Goal: Task Accomplishment & Management: Manage account settings

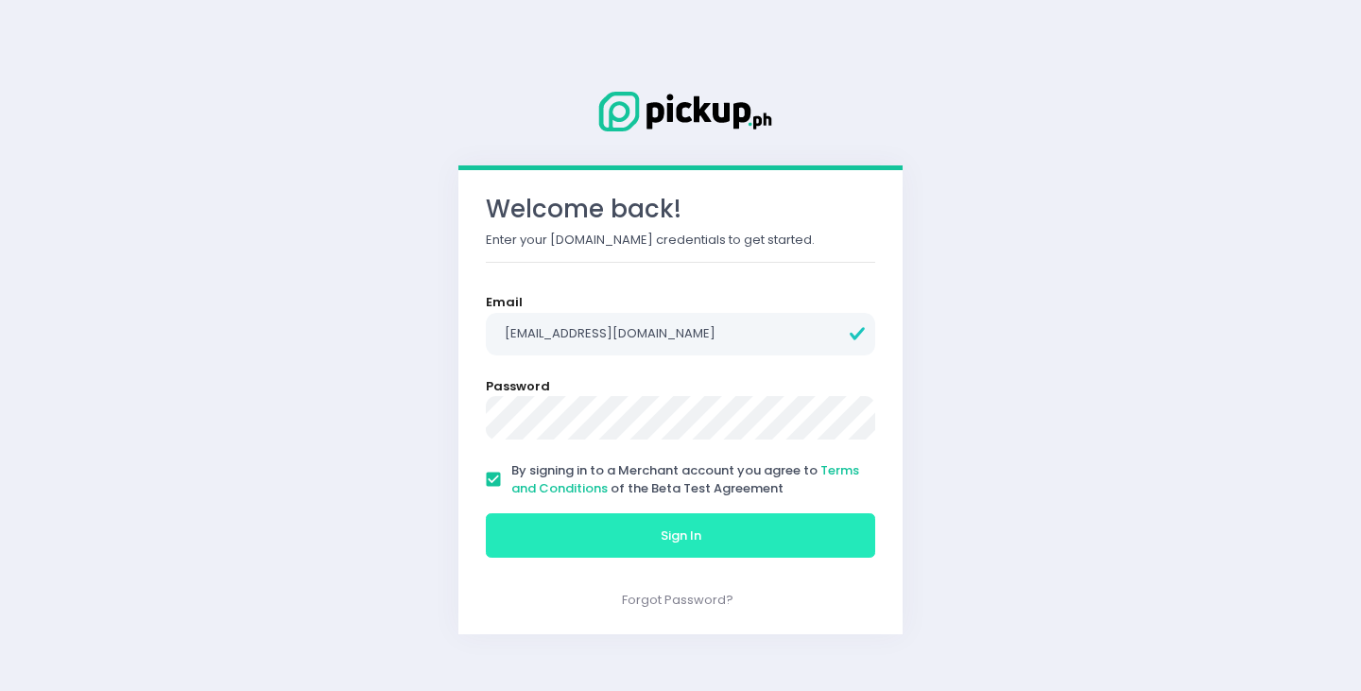
click at [609, 551] on button "Sign In" at bounding box center [680, 535] width 389 height 45
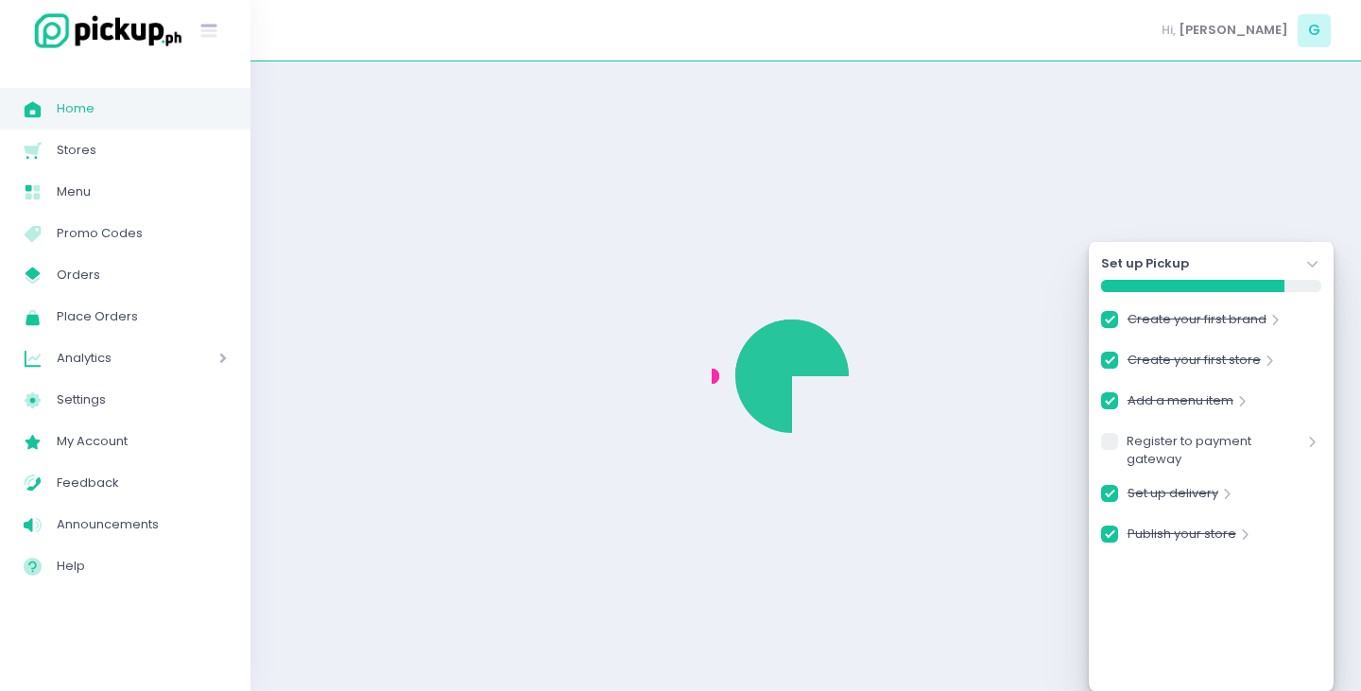
checkbox input "true"
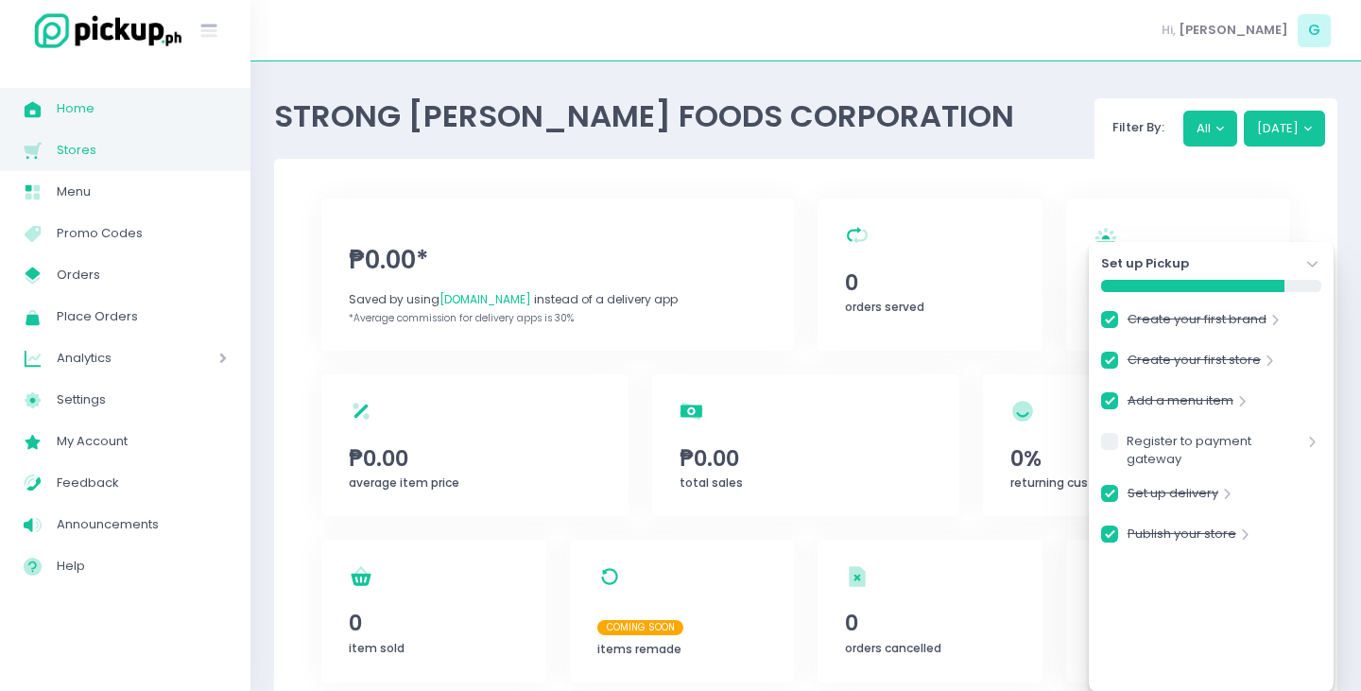
click at [126, 158] on span "Stores" at bounding box center [142, 150] width 170 height 25
checkbox input "true"
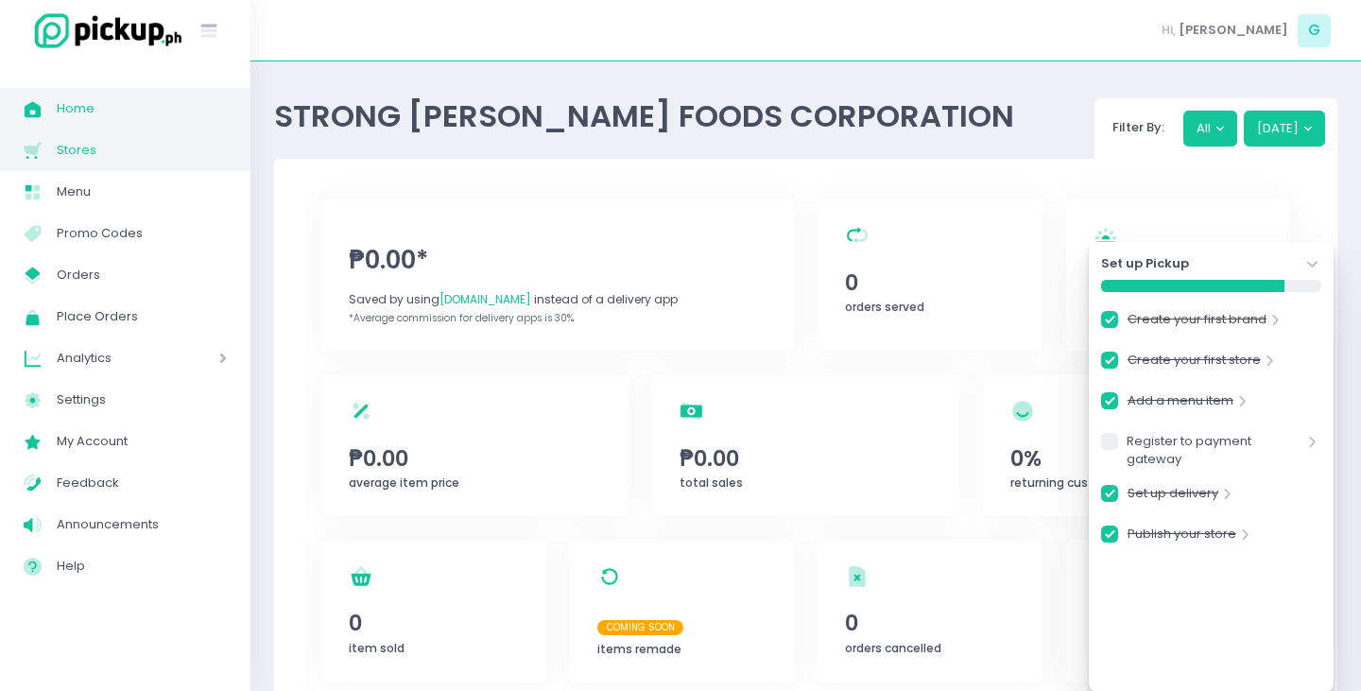
checkbox input "true"
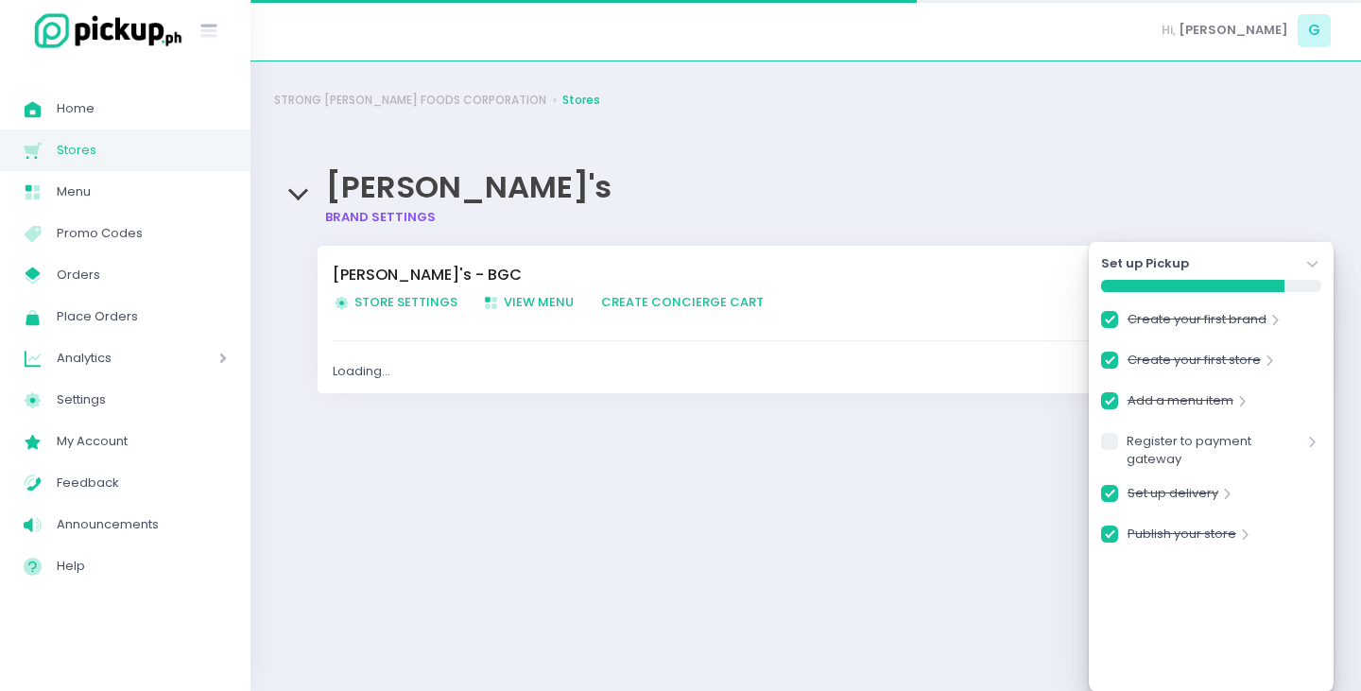
checkbox input "true"
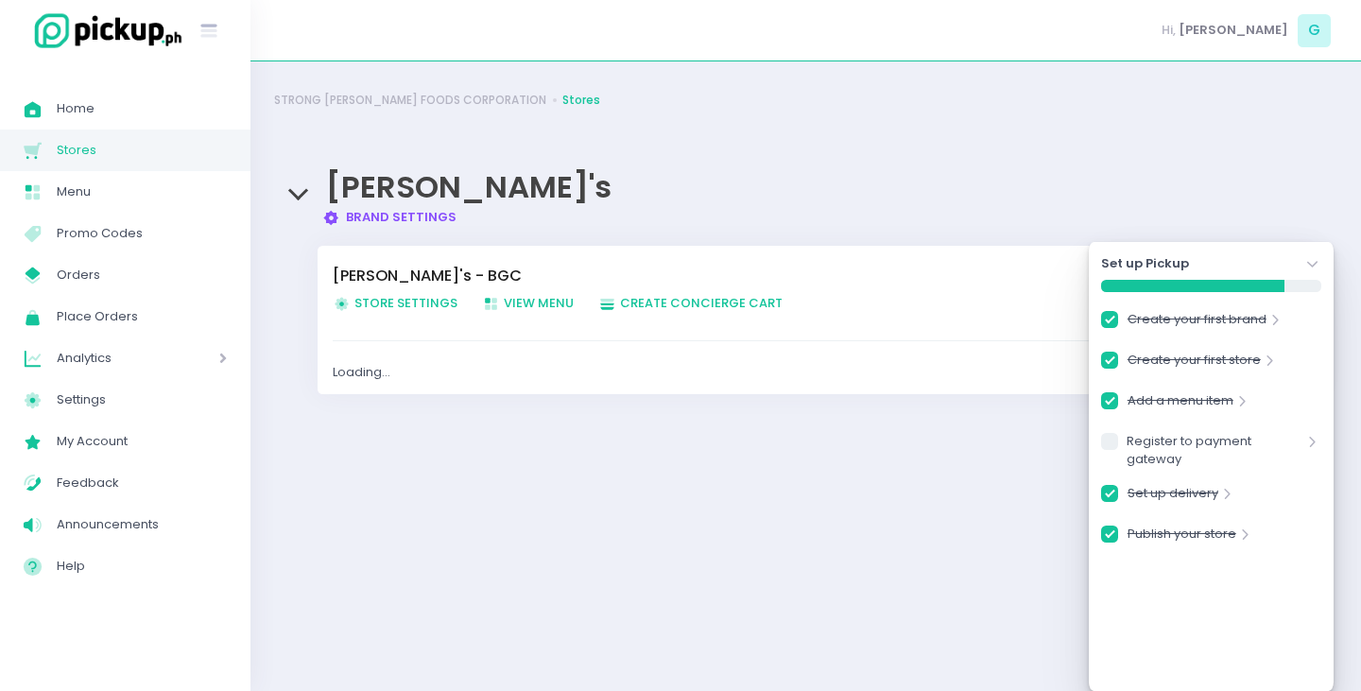
click at [407, 308] on span "Store Settings Created with Sketch. Store Settings" at bounding box center [395, 303] width 125 height 18
checkbox input "true"
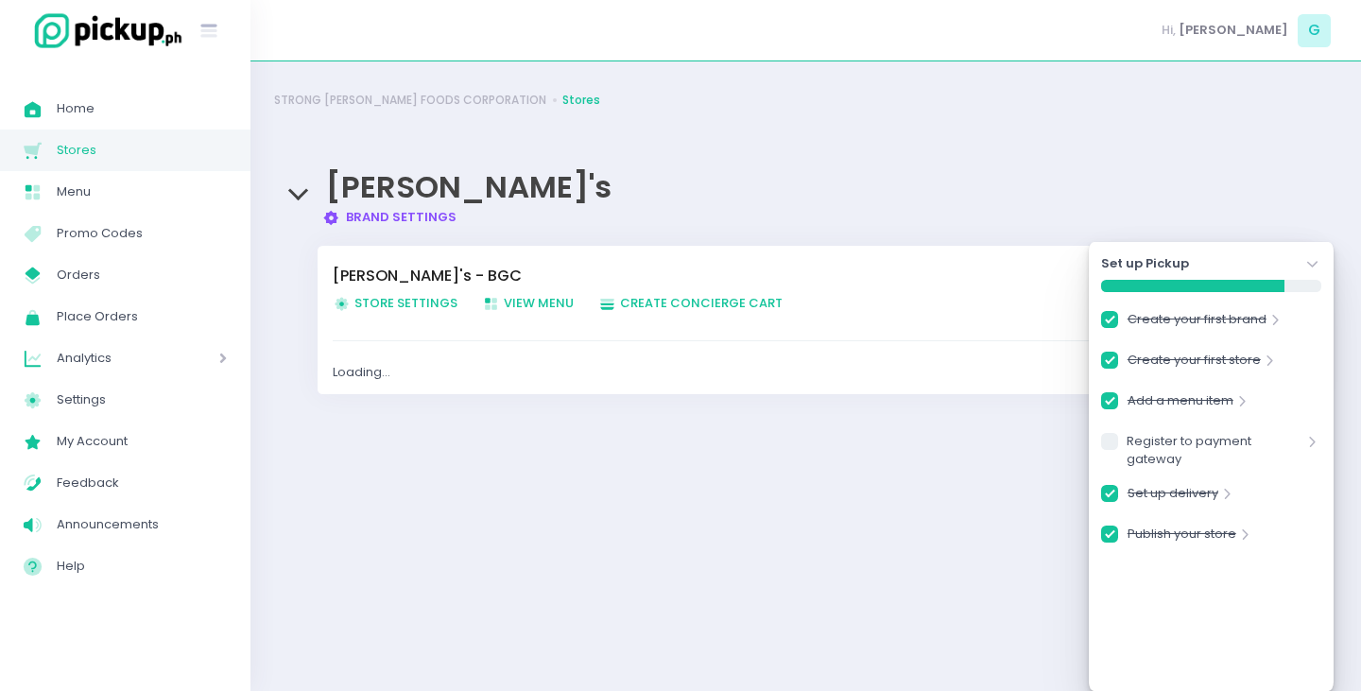
checkbox input "true"
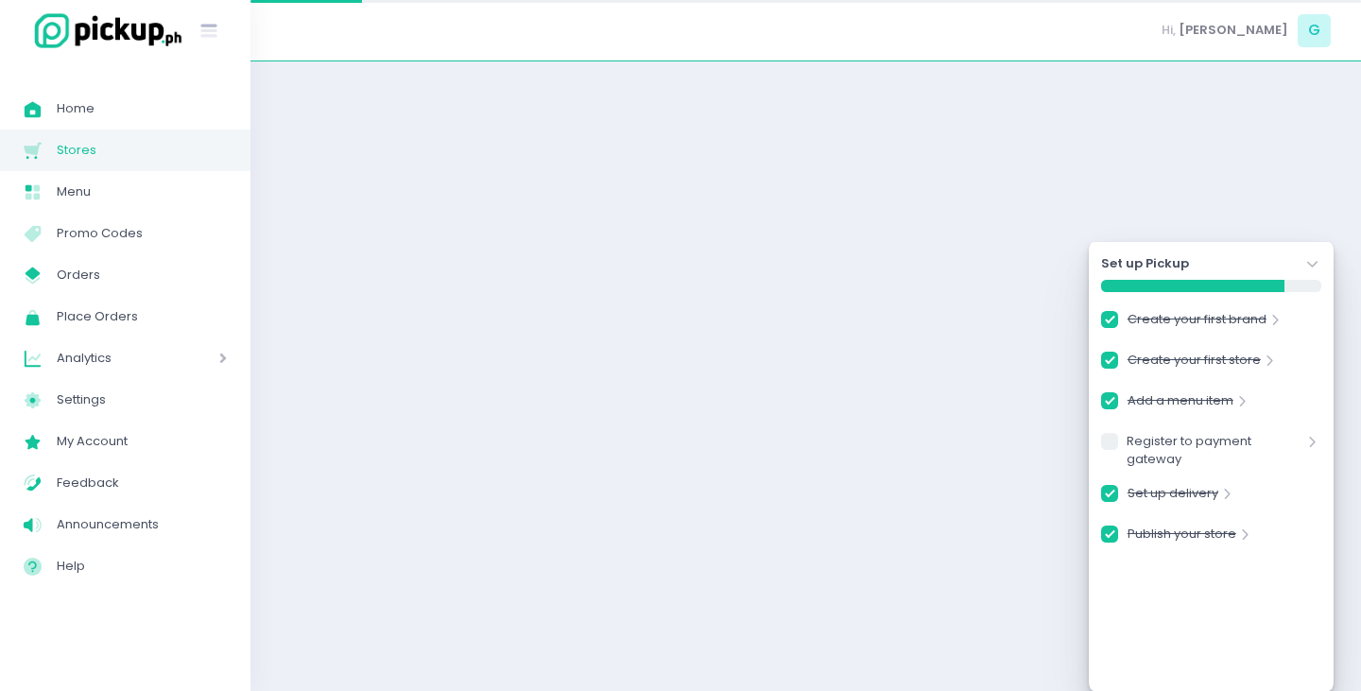
checkbox input "true"
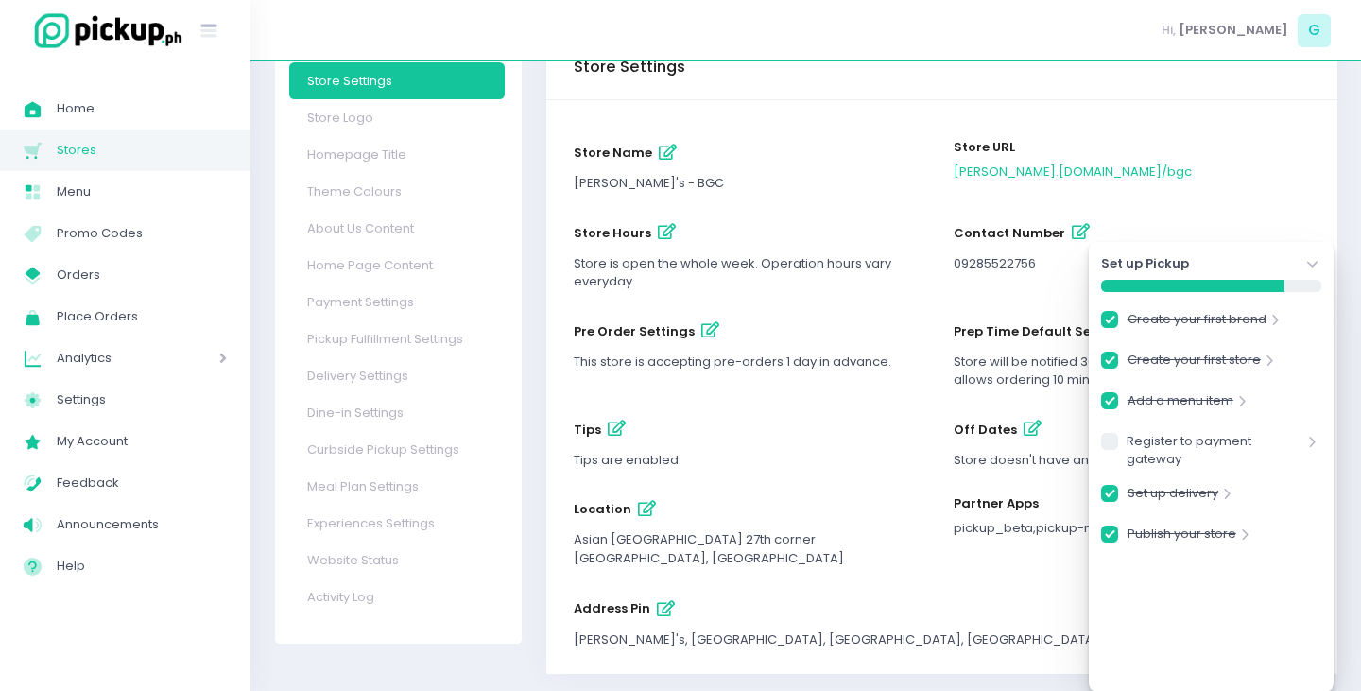
scroll to position [118, 0]
click at [667, 232] on icon "button" at bounding box center [667, 231] width 18 height 16
select select "11:00"
select select "18:00"
select select "20:30"
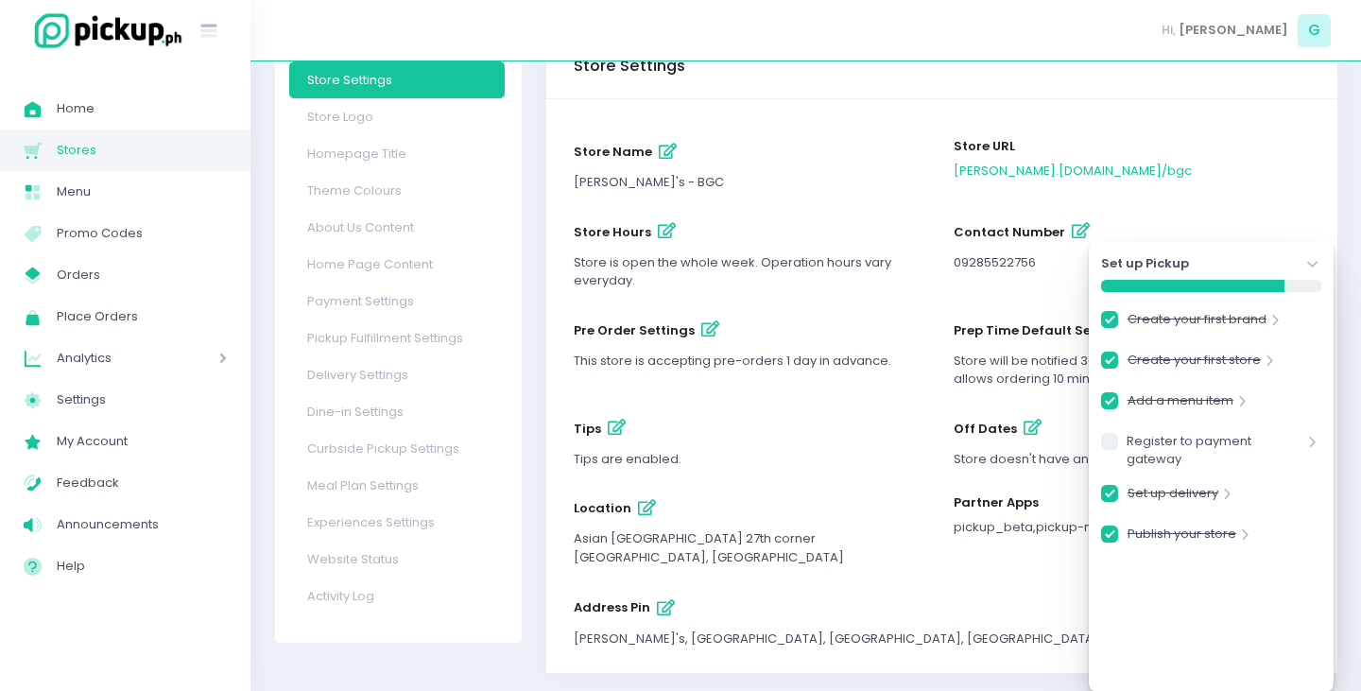
select select "11:30"
select select "18:00"
select select "20:00"
select select "11:30"
select select "18:00"
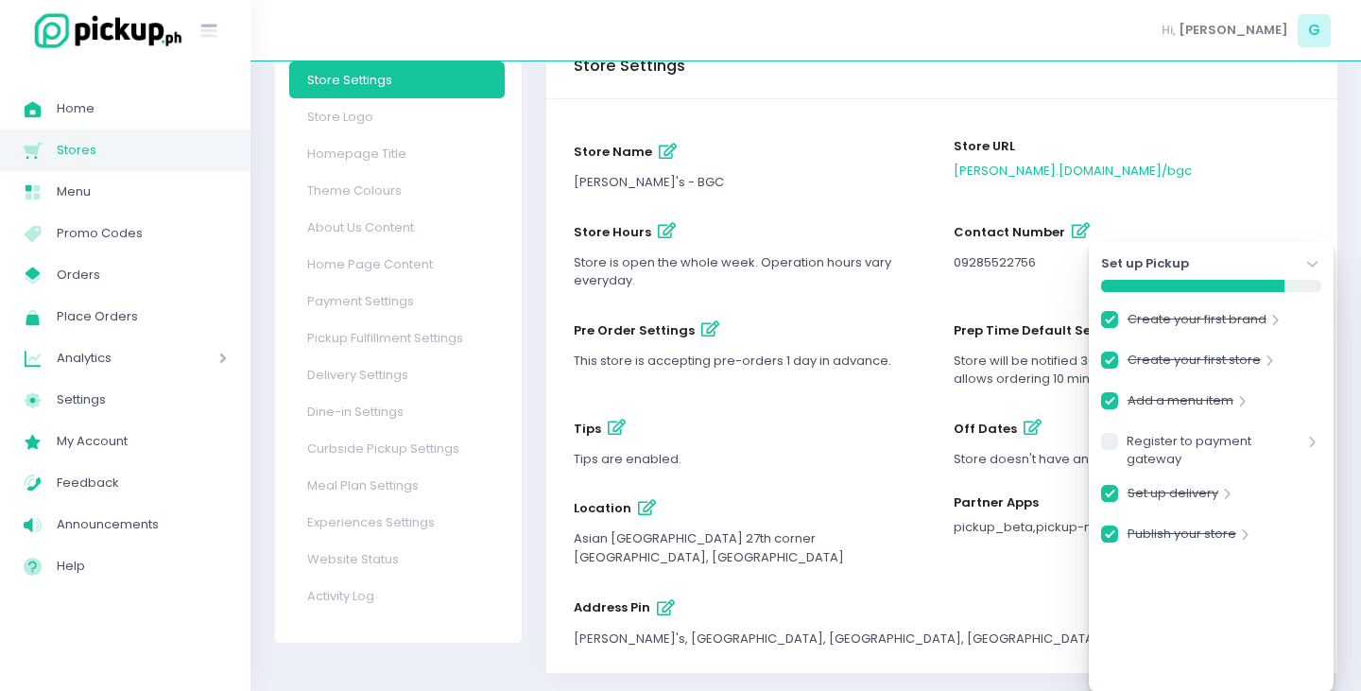
select select "21:00"
select select "11:30"
select select "18:00"
select select "21:00"
select select "11:30"
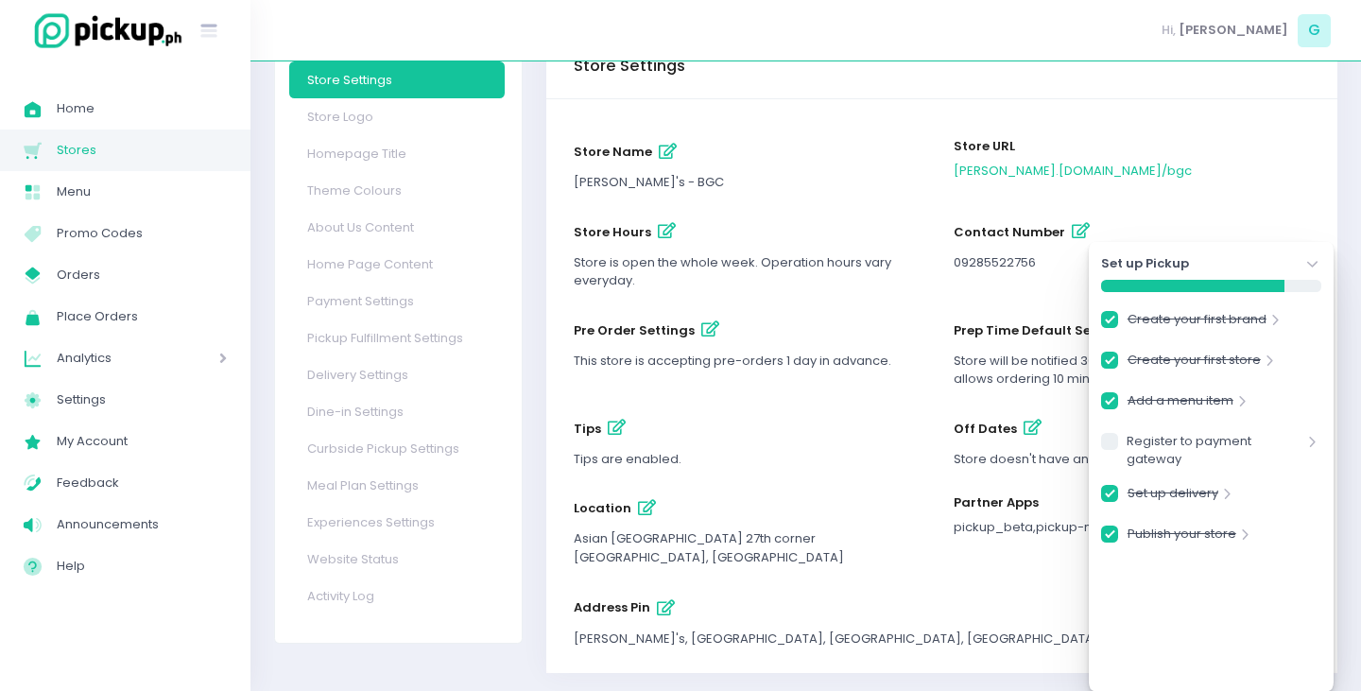
select select "18:00"
select select "21:00"
select select "11:30"
select select "21:30"
select select "11:30"
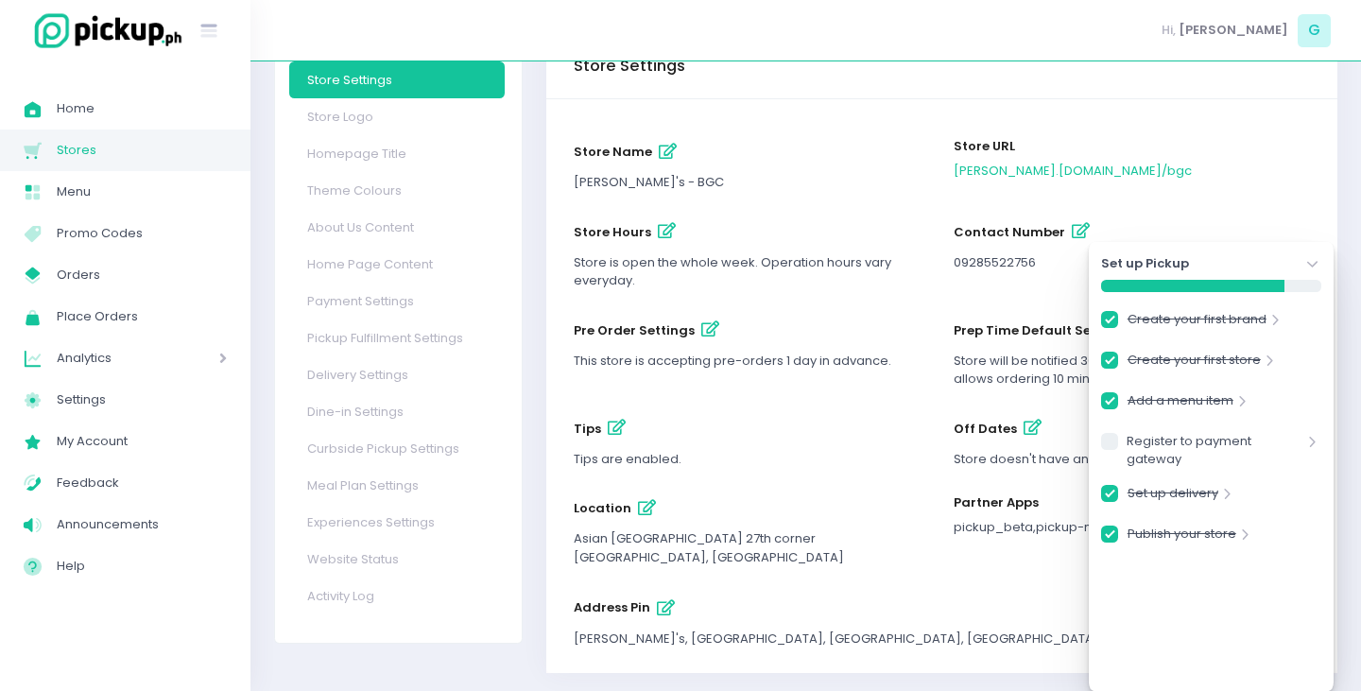
select select "18:00"
select select "20:00"
select select "21:30"
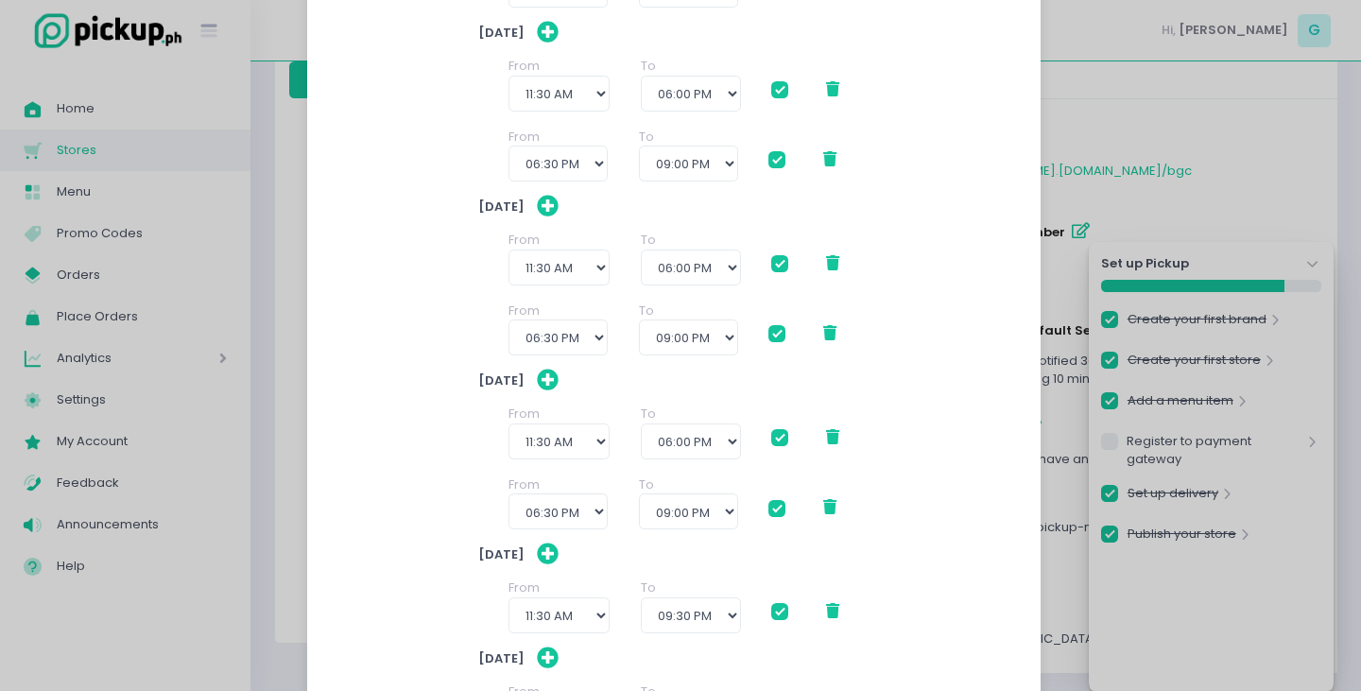
scroll to position [475, 0]
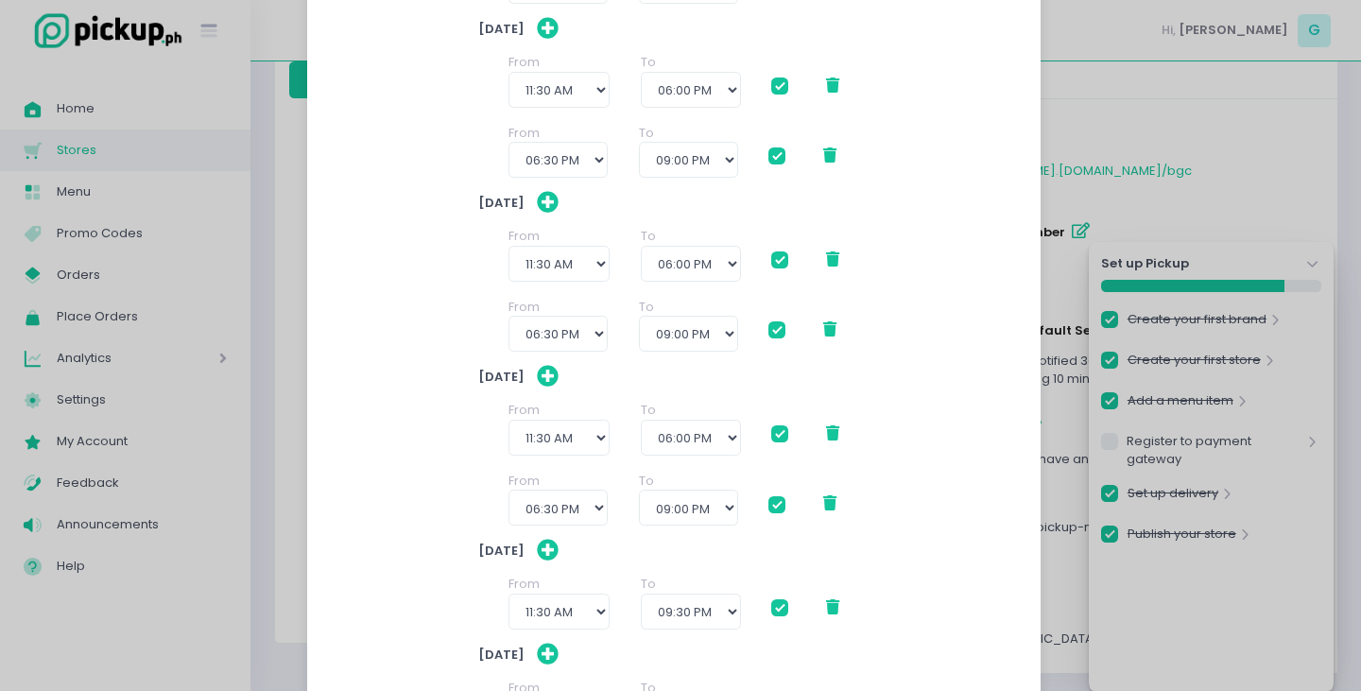
click at [771, 426] on span at bounding box center [779, 433] width 17 height 17
click at [795, 426] on input "checkbox" at bounding box center [801, 430] width 12 height 12
checkbox input "false"
checkbox input "true"
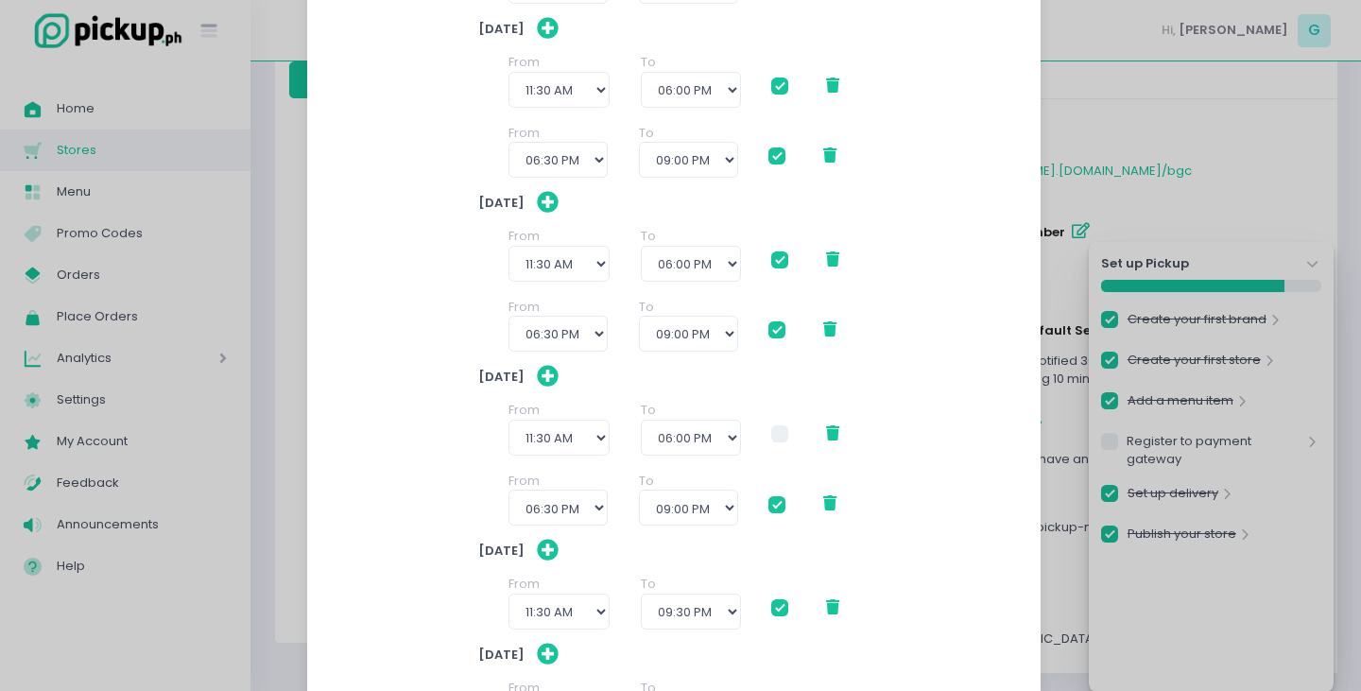
checkbox input "true"
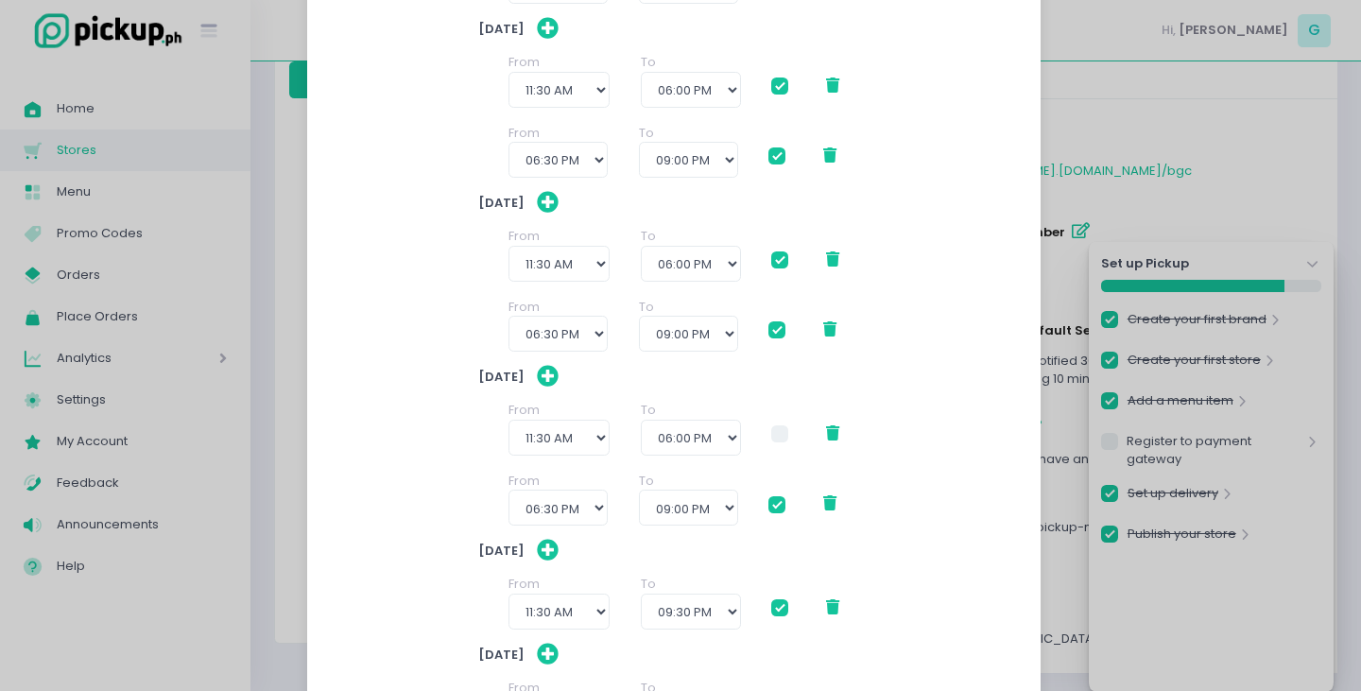
checkbox input "true"
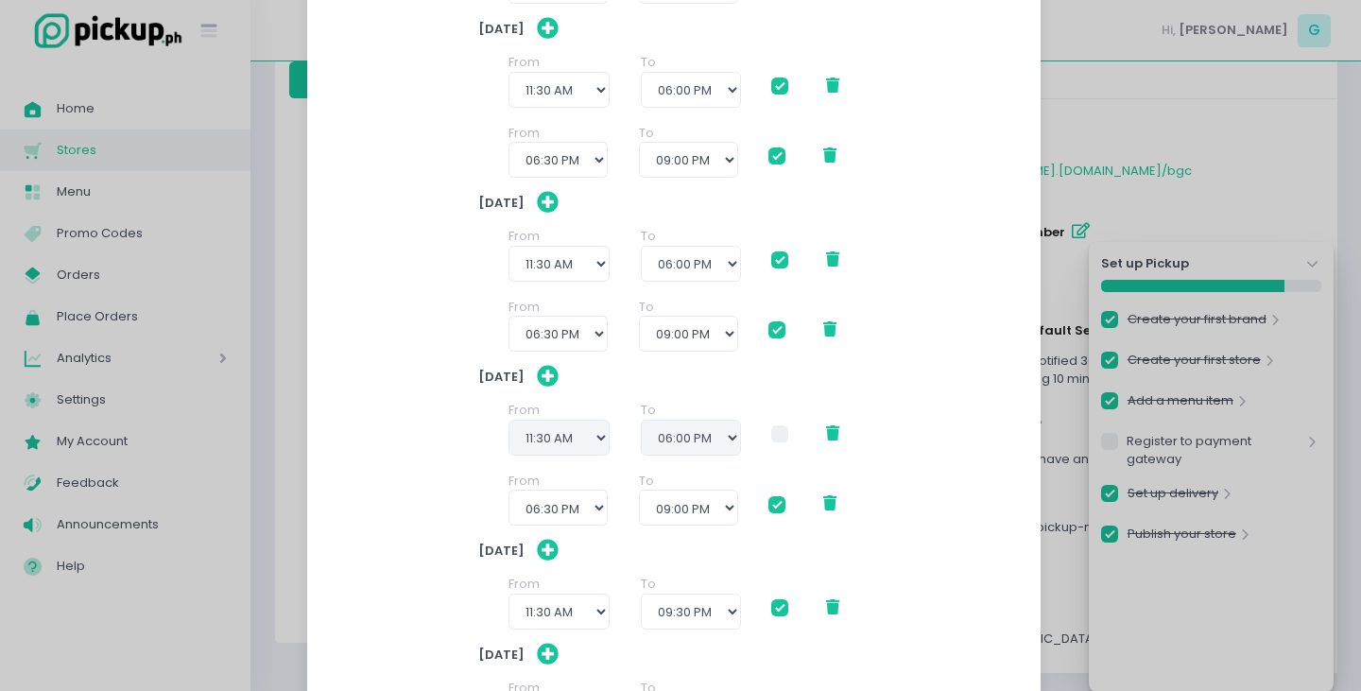
click at [768, 496] on span at bounding box center [776, 504] width 17 height 17
click at [792, 496] on input "checkbox" at bounding box center [798, 501] width 12 height 12
checkbox input "false"
checkbox input "true"
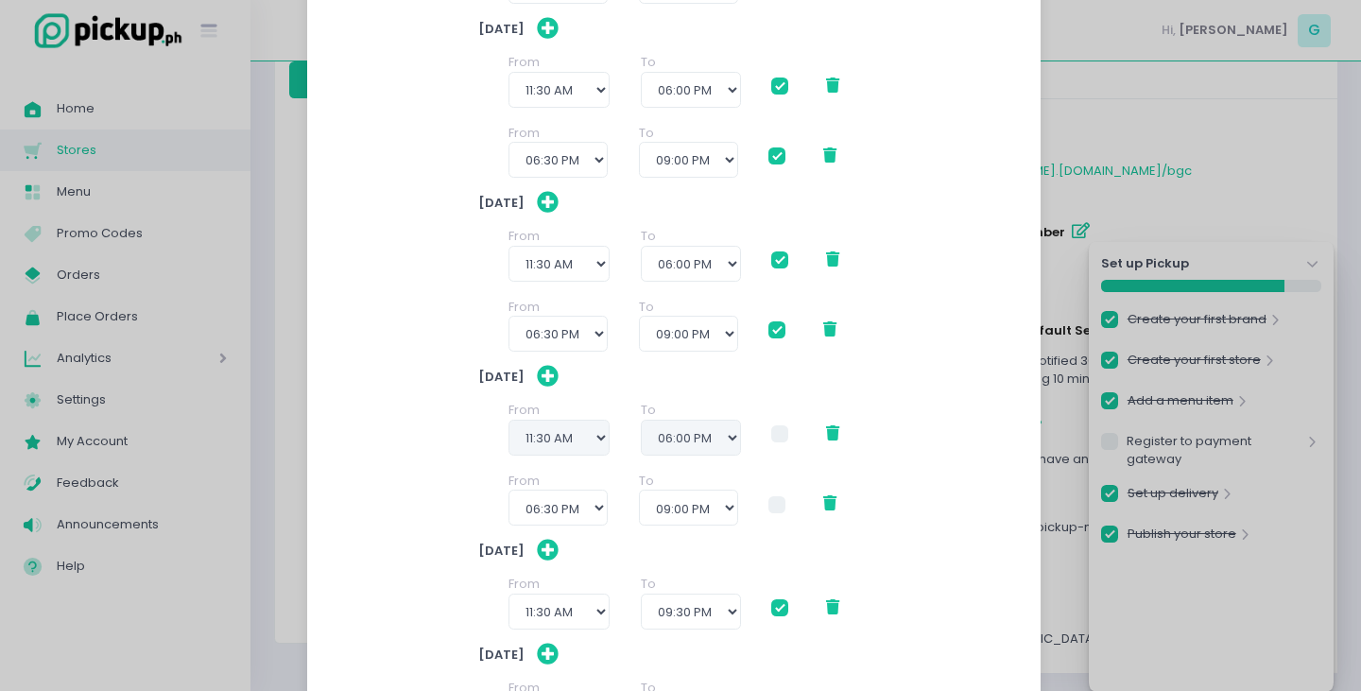
checkbox input "true"
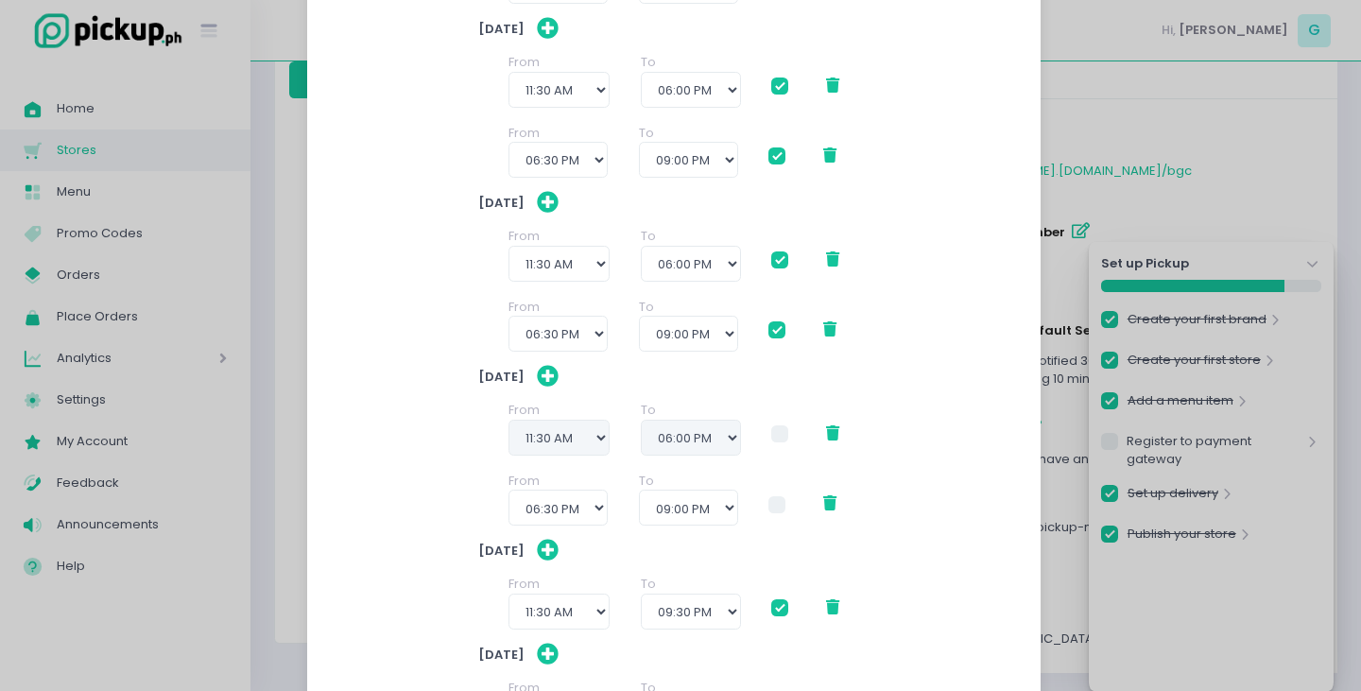
checkbox input "true"
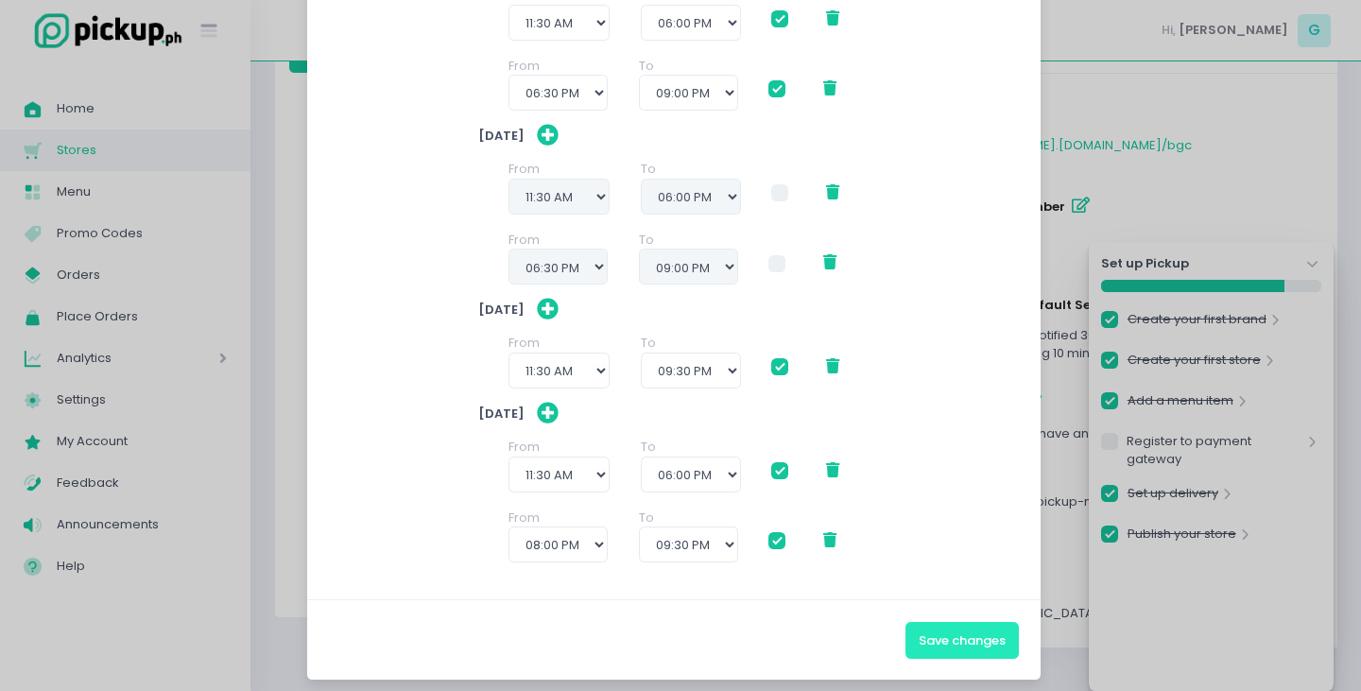
scroll to position [143, 0]
click at [953, 647] on button "Save changes" at bounding box center [961, 640] width 113 height 36
checkbox input "true"
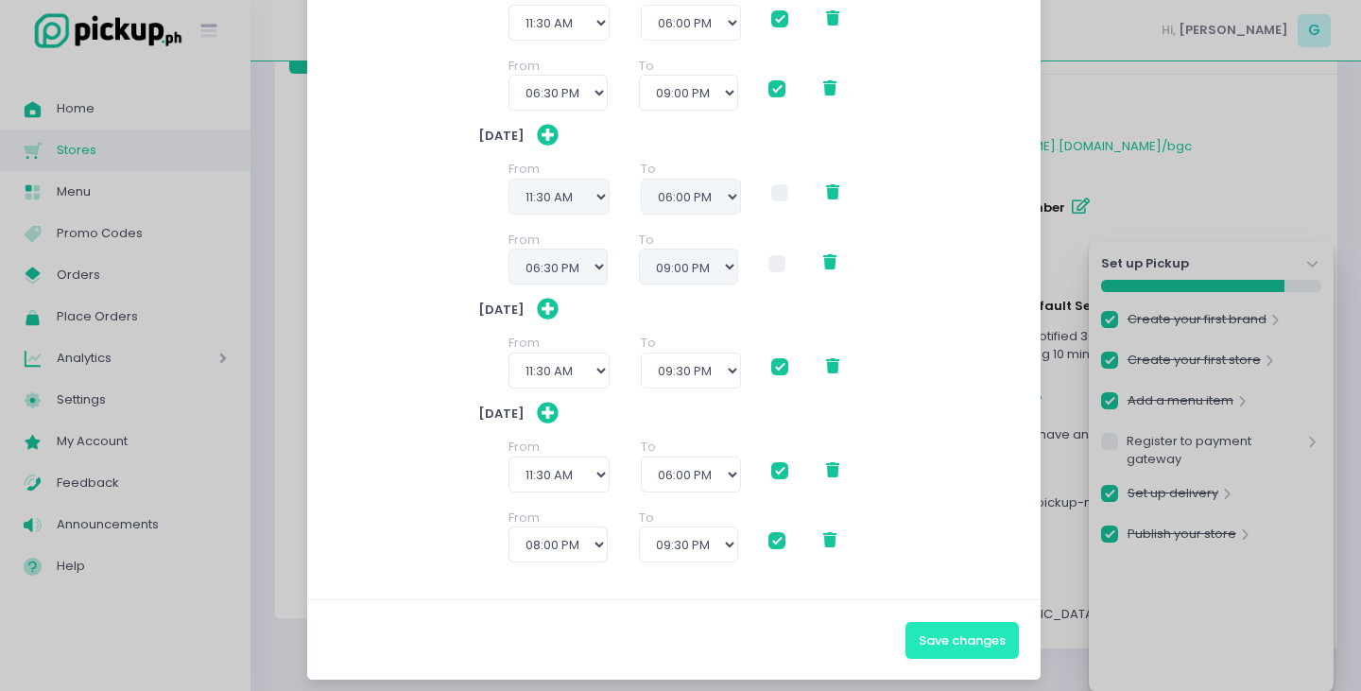
checkbox input "true"
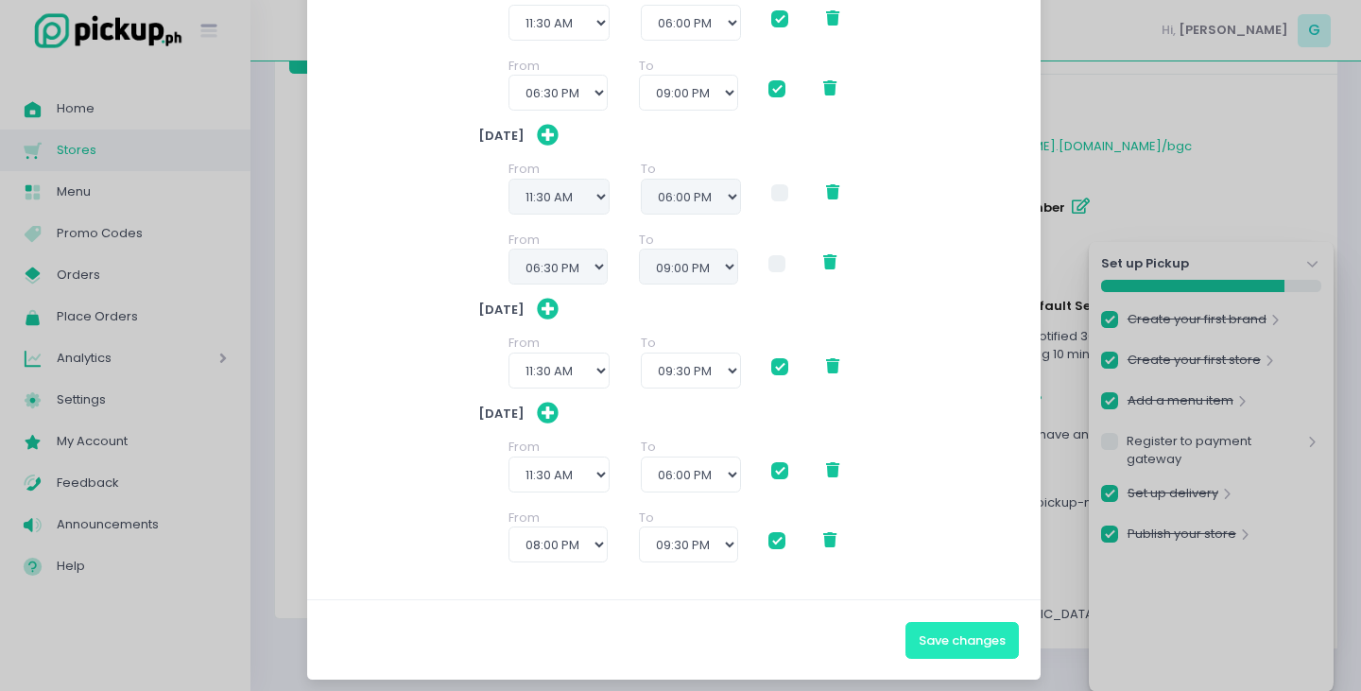
checkbox input "true"
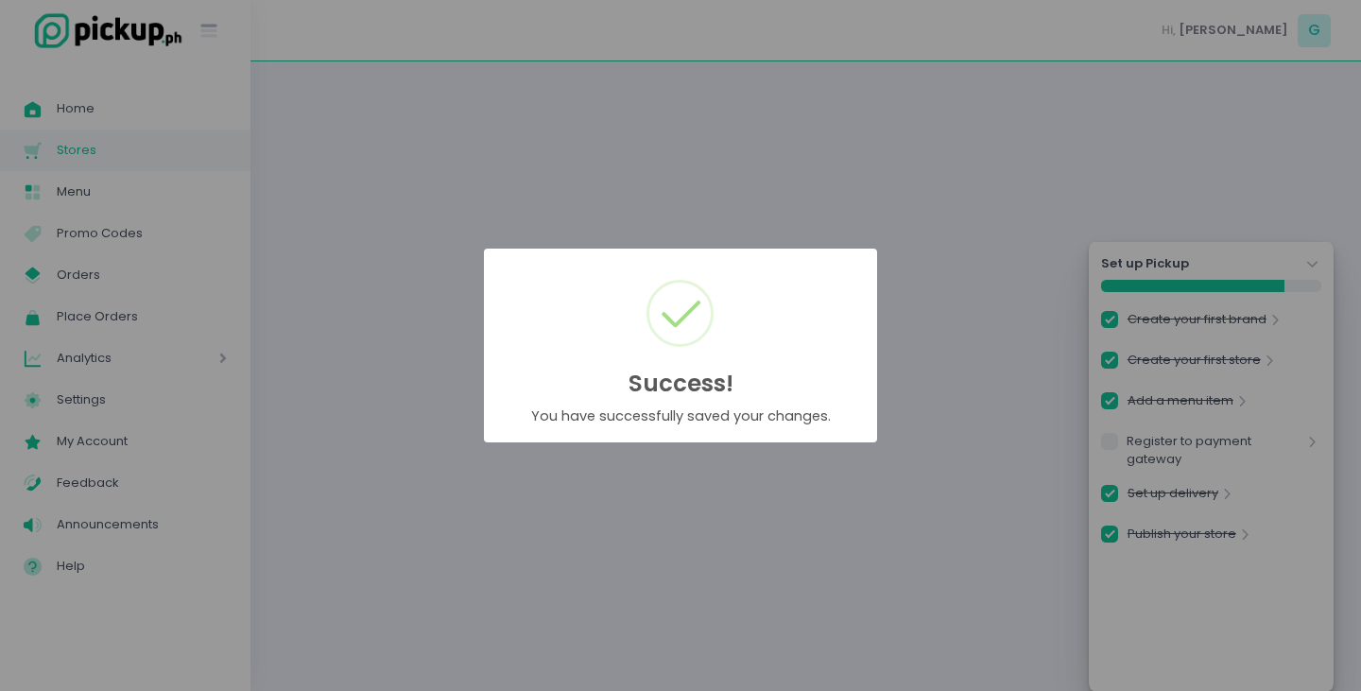
scroll to position [0, 0]
